Goal: Navigation & Orientation: Find specific page/section

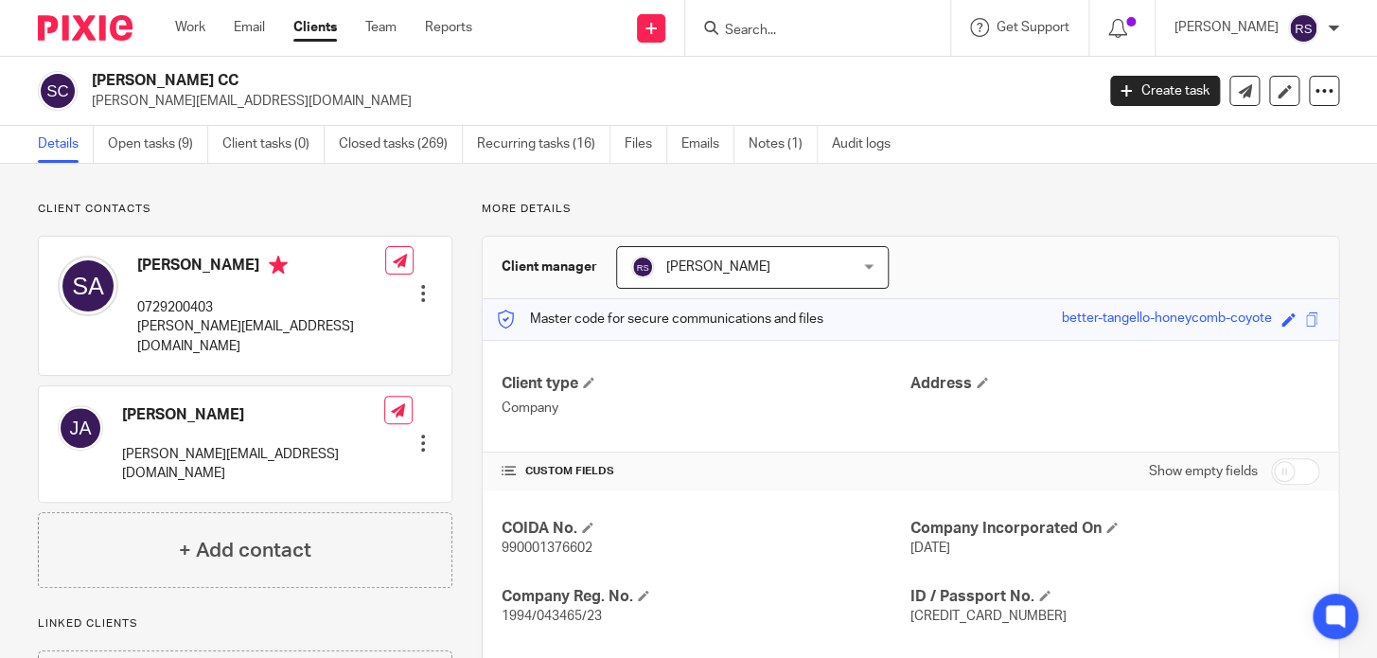
click at [800, 23] on input "Search" at bounding box center [808, 31] width 170 height 17
click at [371, 21] on link "Team" at bounding box center [380, 27] width 31 height 19
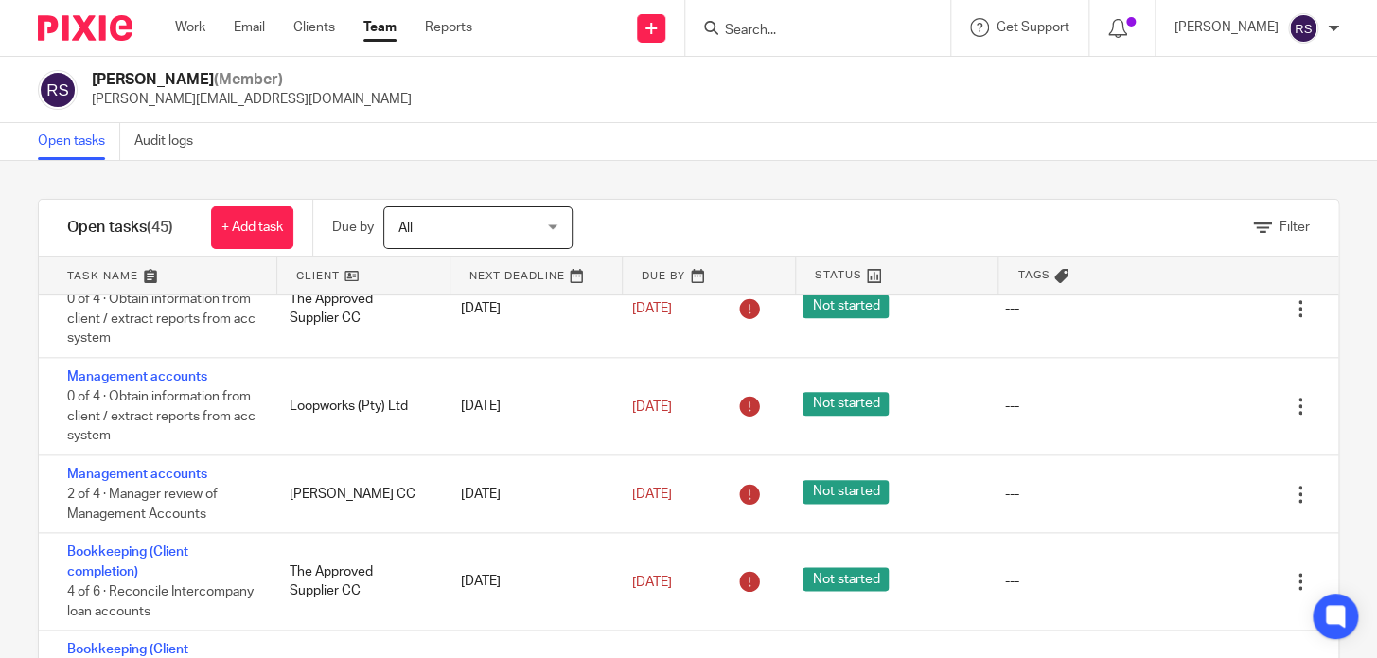
scroll to position [2184, 0]
